Goal: Check status

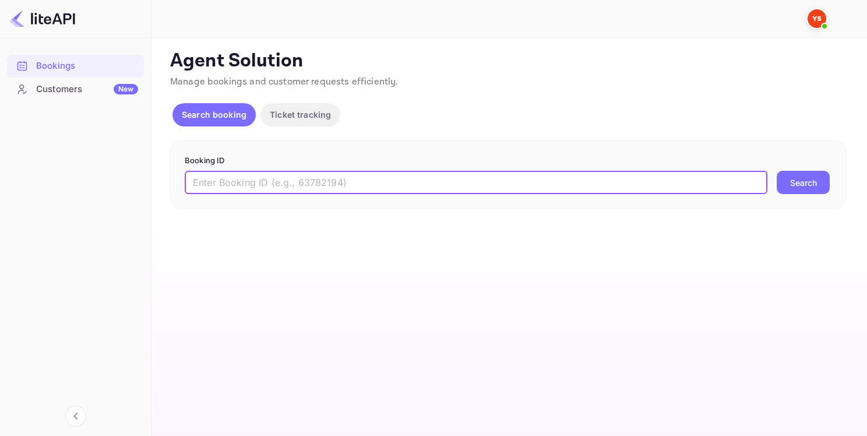
click at [311, 175] on input "text" at bounding box center [476, 182] width 582 height 23
paste input "8842642"
type input "8842642"
click at [816, 179] on button "Search" at bounding box center [802, 182] width 53 height 23
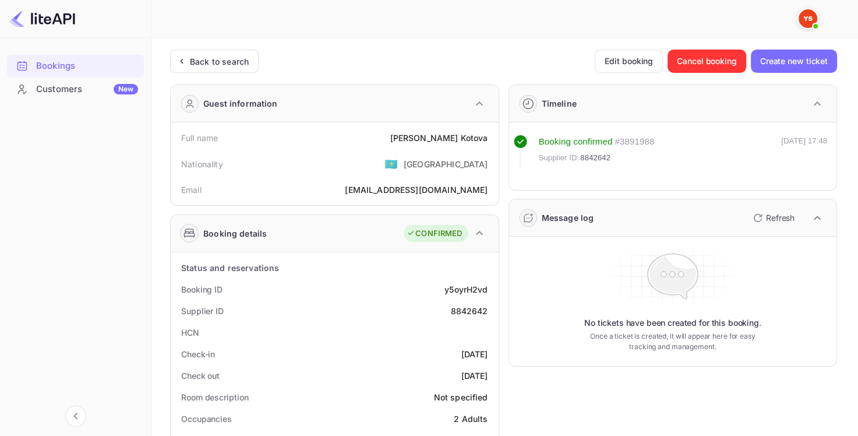
scroll to position [349, 0]
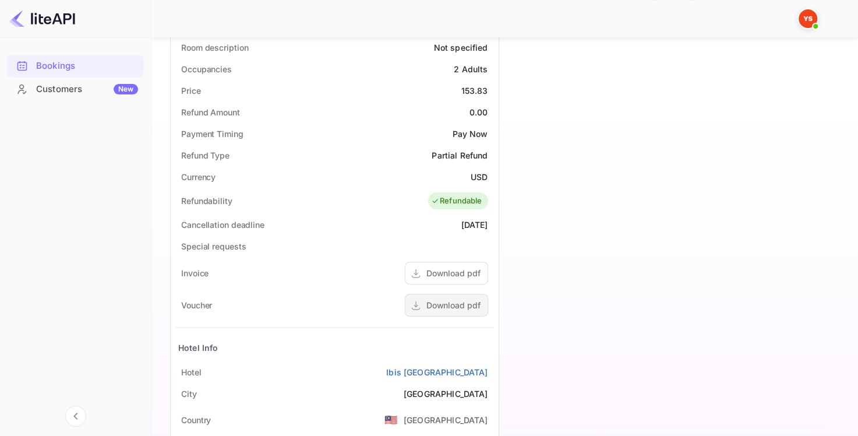
click at [443, 310] on div "Download pdf" at bounding box center [453, 305] width 54 height 12
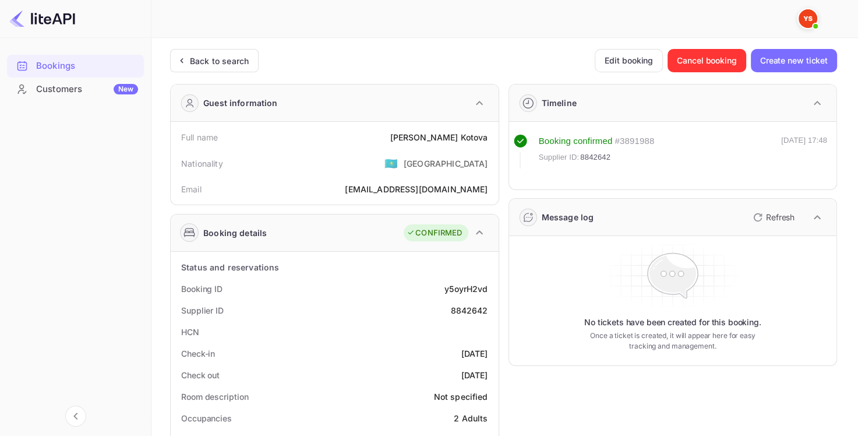
scroll to position [0, 0]
